Goal: Find specific page/section: Find specific page/section

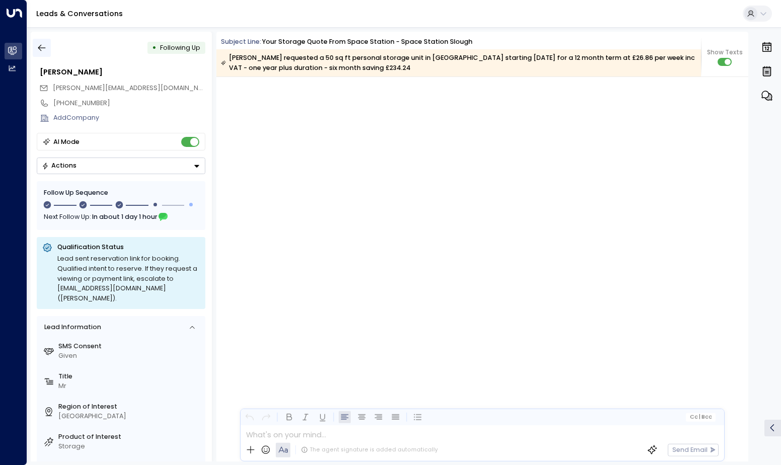
scroll to position [879, 0]
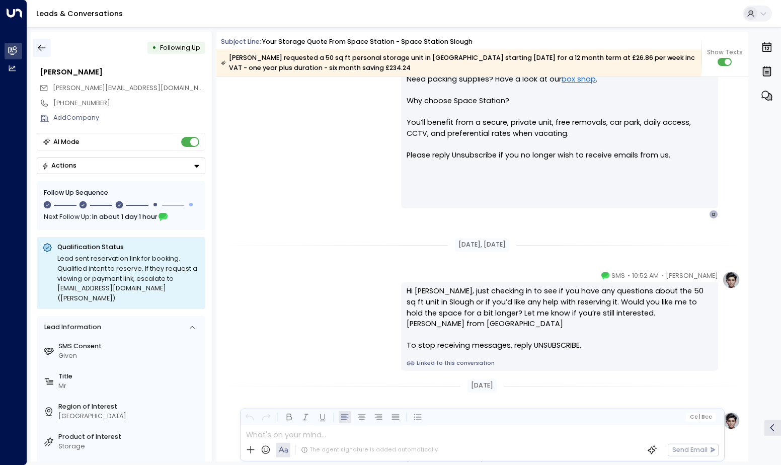
click at [44, 48] on icon "button" at bounding box center [42, 48] width 8 height 7
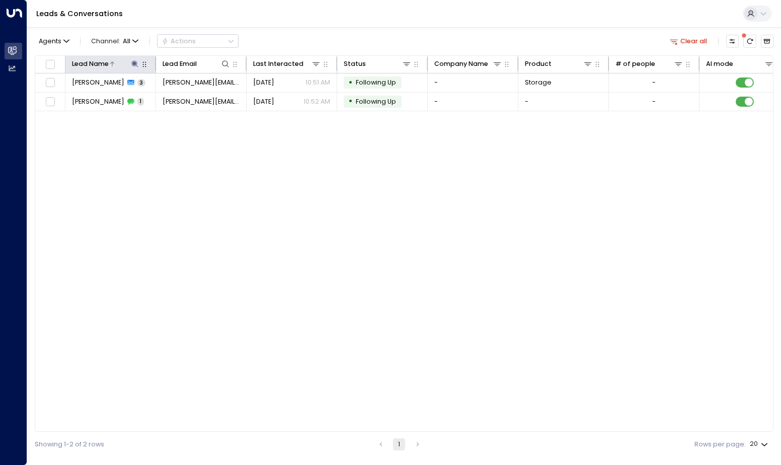
click at [138, 67] on icon at bounding box center [135, 64] width 8 height 8
click at [189, 95] on icon "button" at bounding box center [191, 97] width 7 height 7
click at [171, 93] on input "text" at bounding box center [134, 98] width 125 height 18
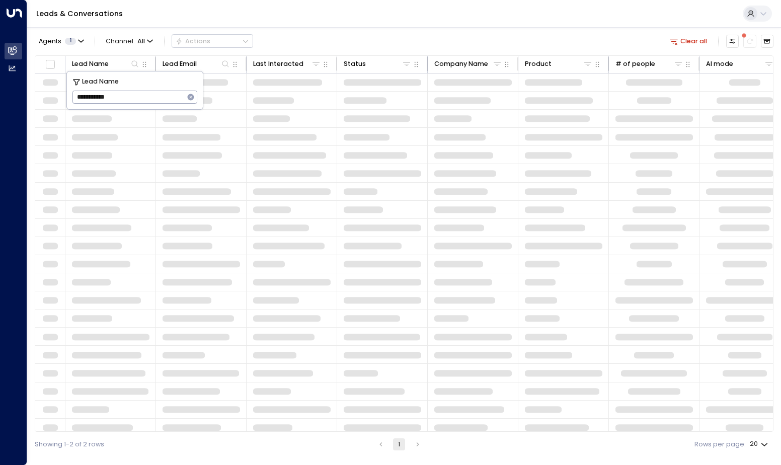
type input "**********"
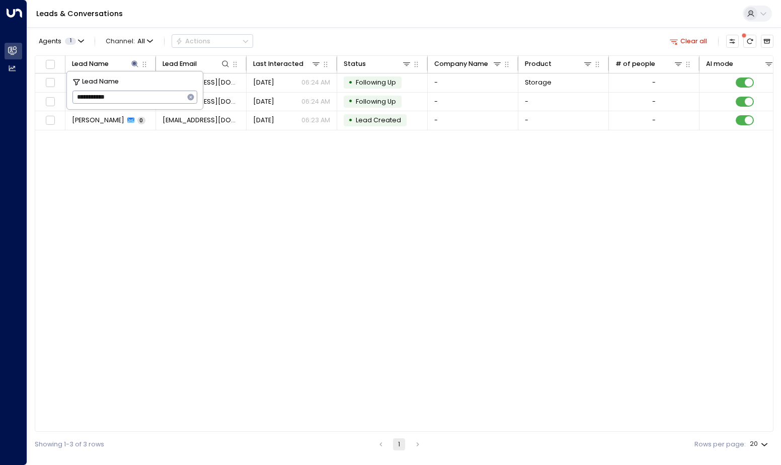
drag, startPoint x: 432, startPoint y: 270, endPoint x: 372, endPoint y: 241, distance: 66.4
click at [432, 266] on div "Lead Name Lead Email Last Interacted Status Company Name Product # of people AI…" at bounding box center [404, 243] width 739 height 377
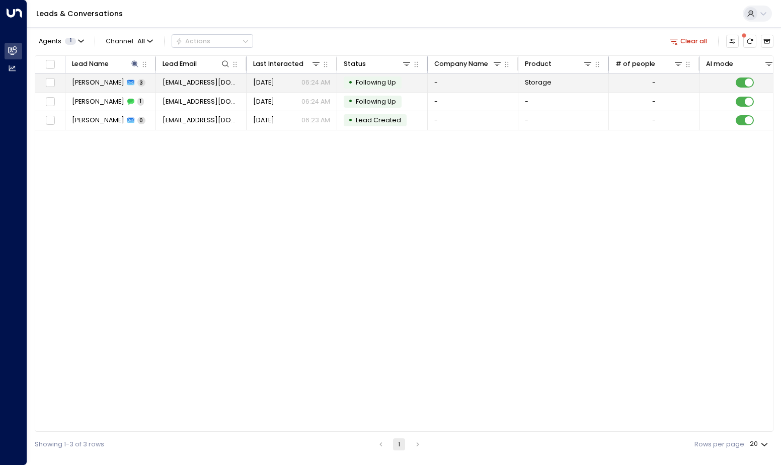
click at [127, 81] on icon at bounding box center [130, 83] width 7 height 6
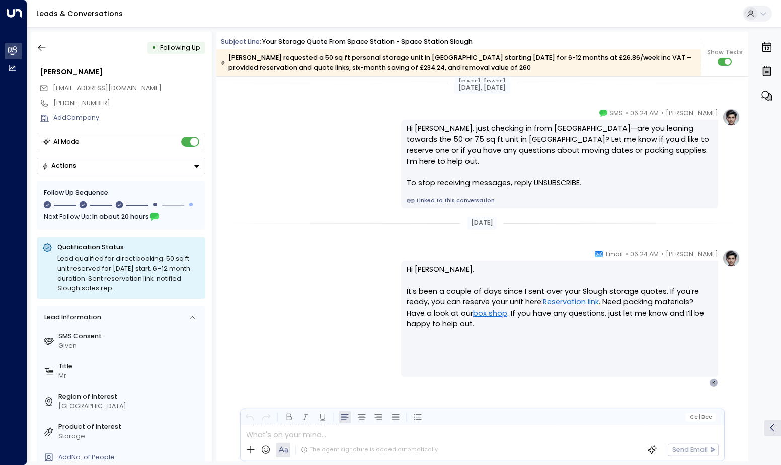
scroll to position [1036, 0]
